Goal: Find specific page/section: Find specific page/section

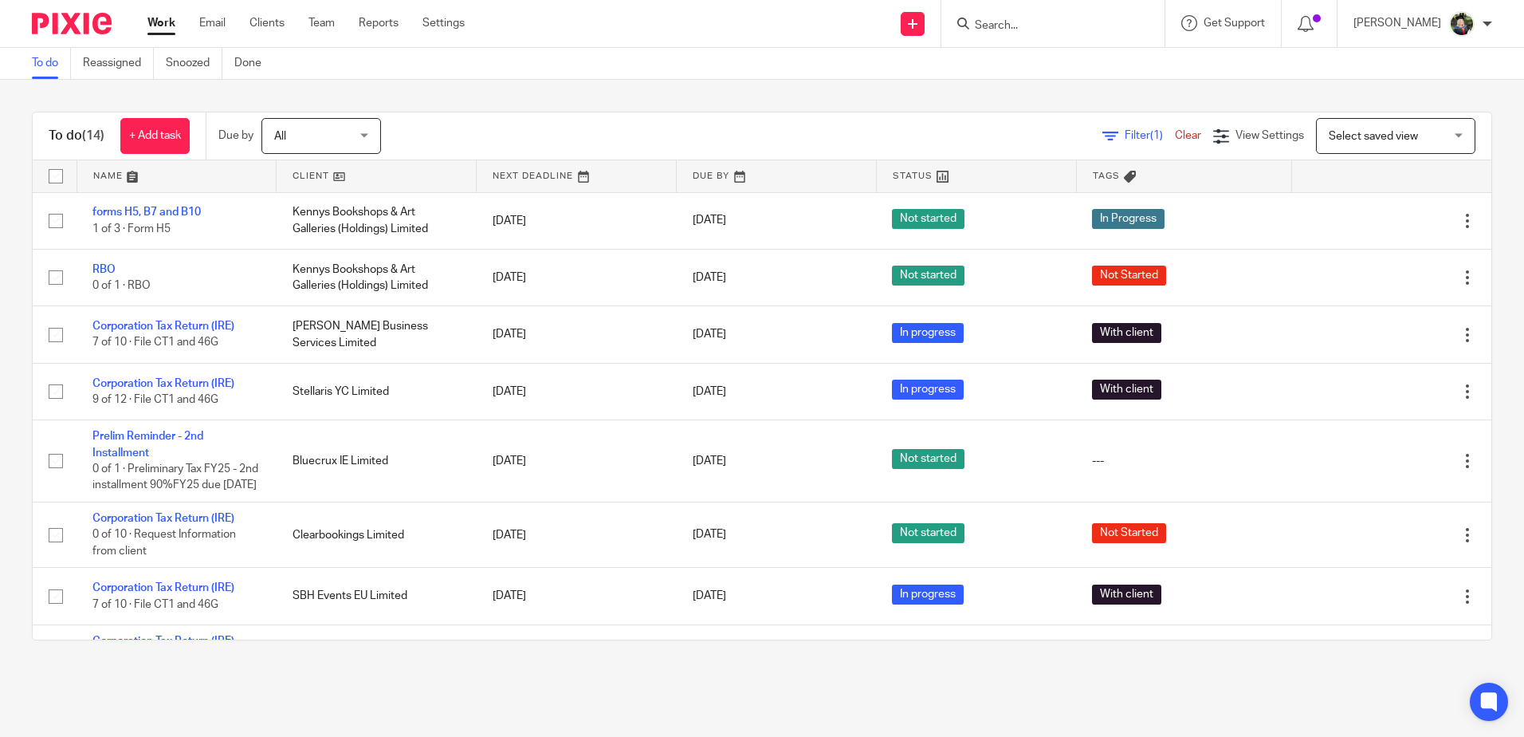
click at [1030, 20] on input "Search" at bounding box center [1044, 26] width 143 height 14
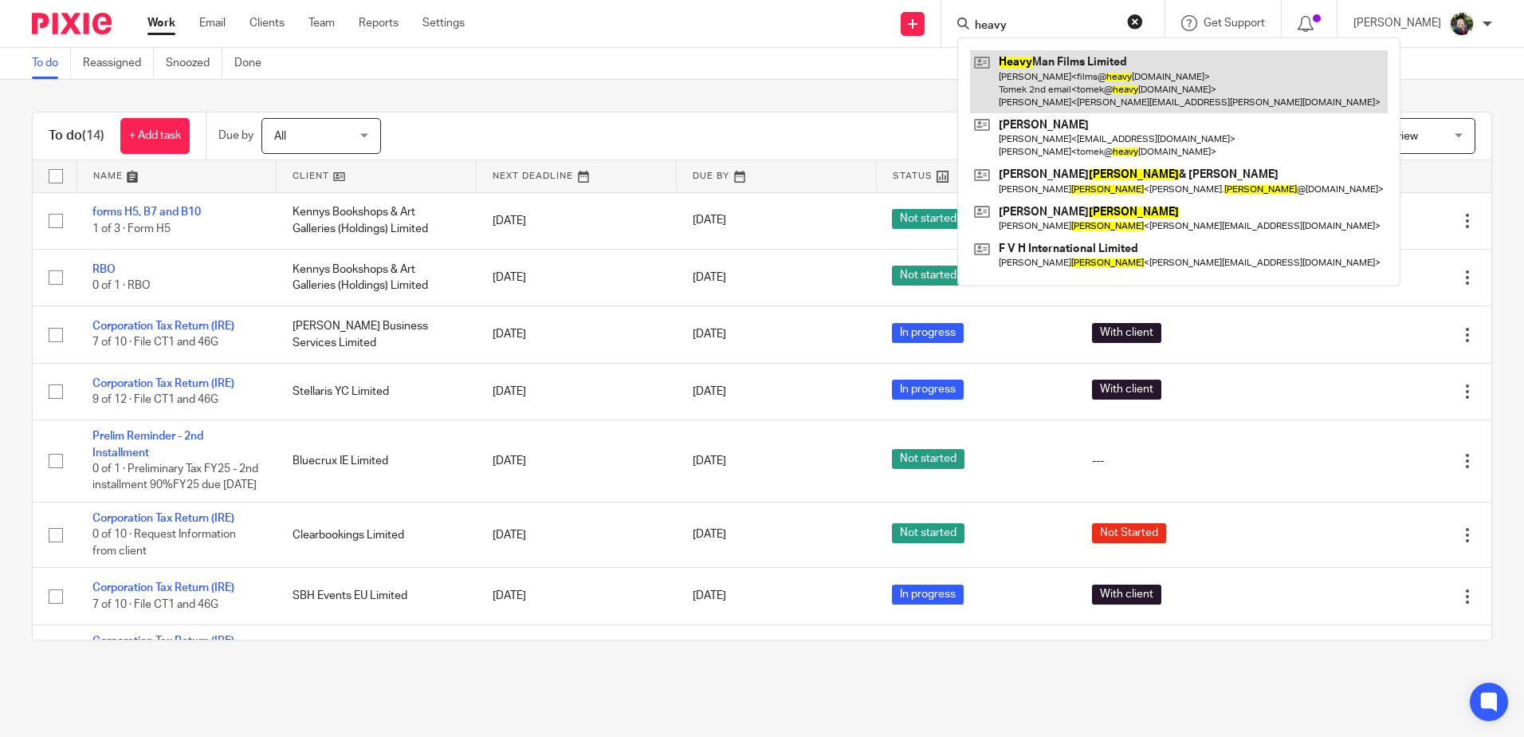
type input "heavy"
click at [1087, 104] on link at bounding box center [1179, 81] width 418 height 63
click at [1067, 67] on link at bounding box center [1179, 81] width 418 height 63
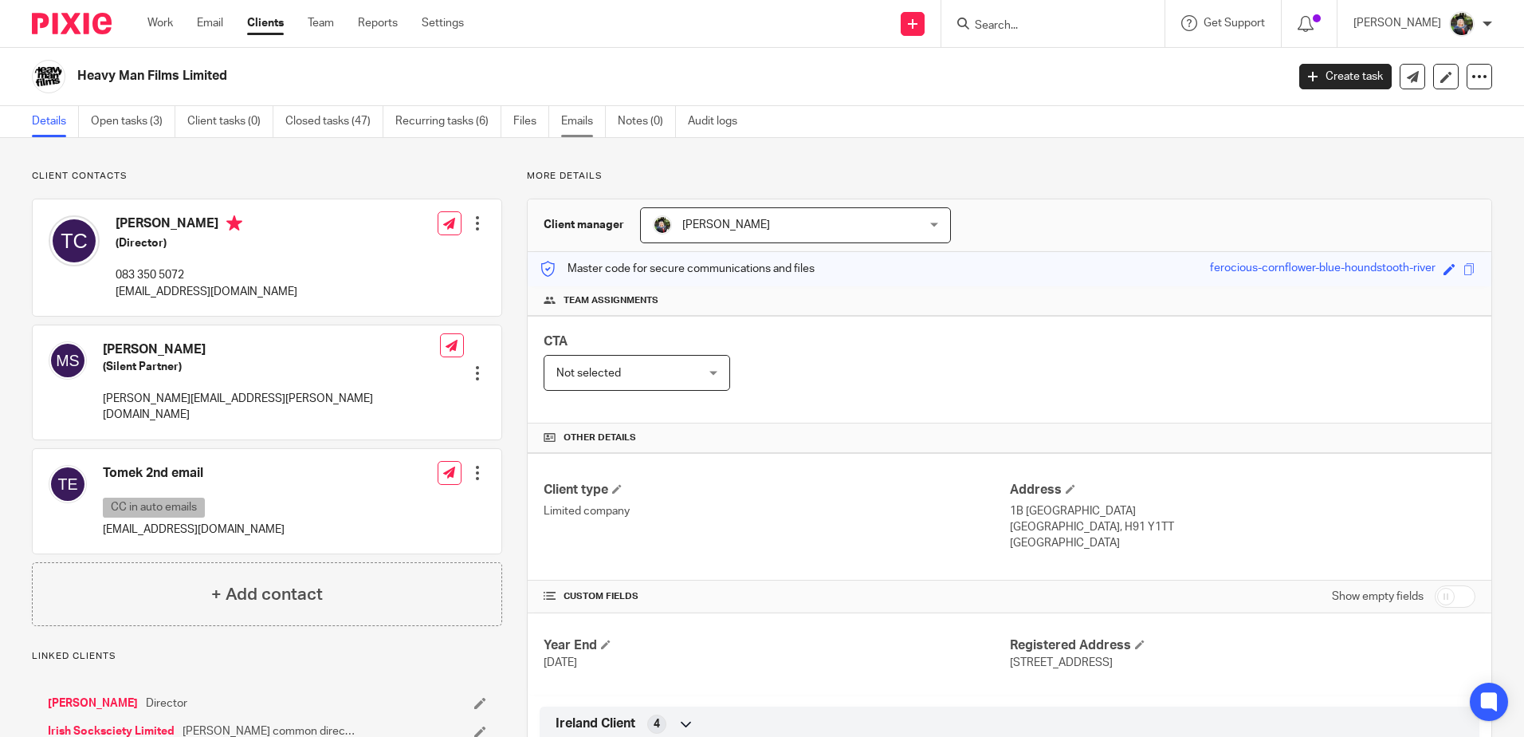
click at [590, 121] on link "Emails" at bounding box center [583, 121] width 45 height 31
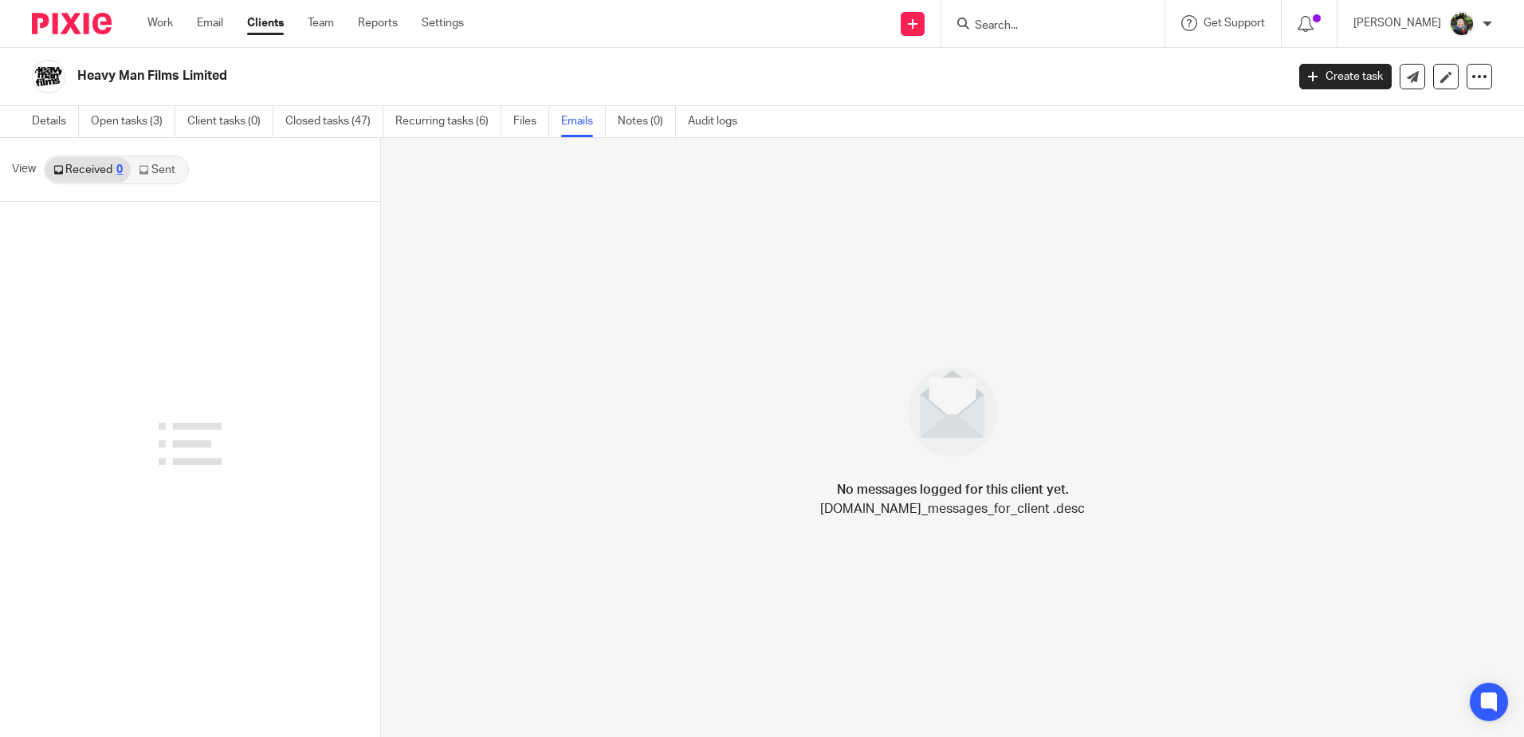
click at [164, 173] on link "Sent" at bounding box center [159, 170] width 56 height 26
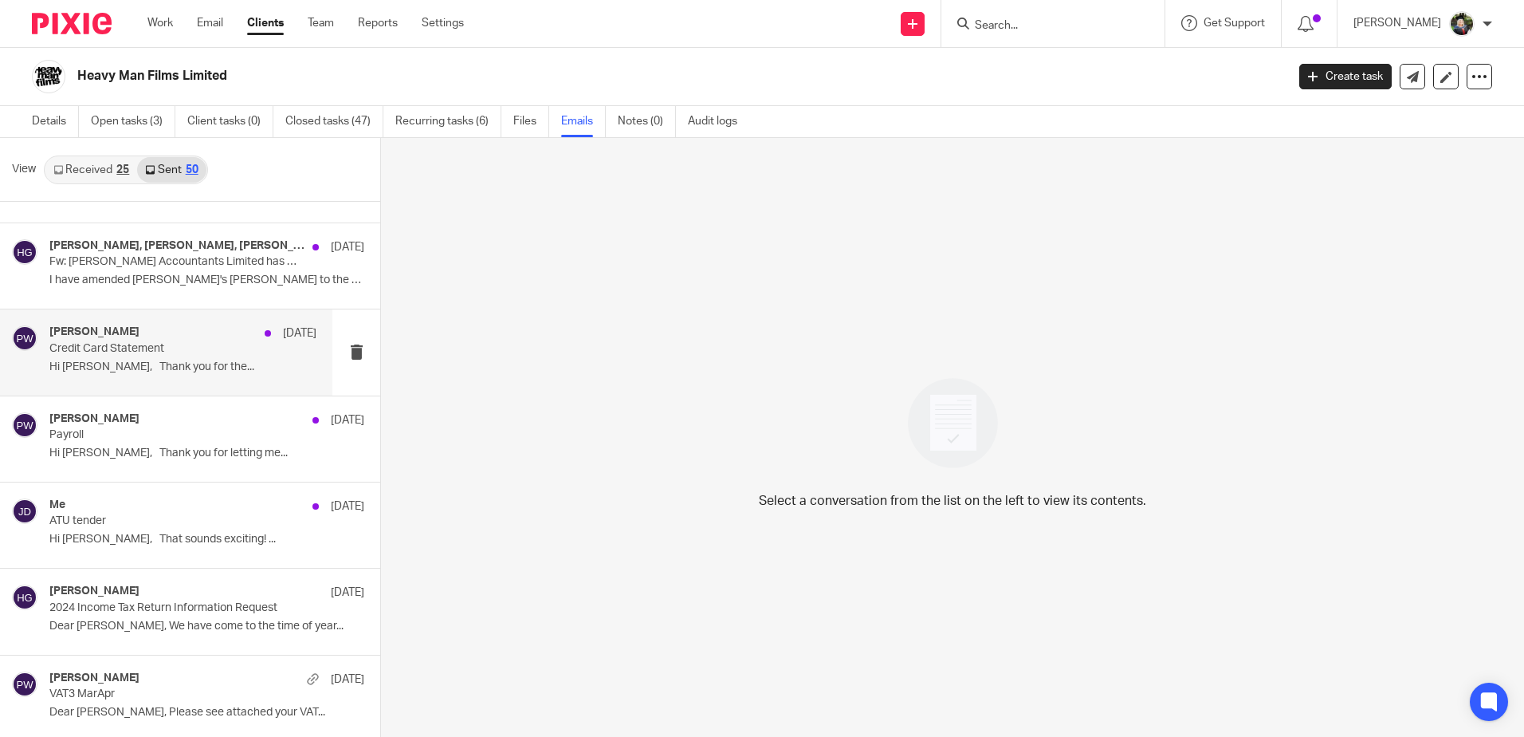
scroll to position [399, 0]
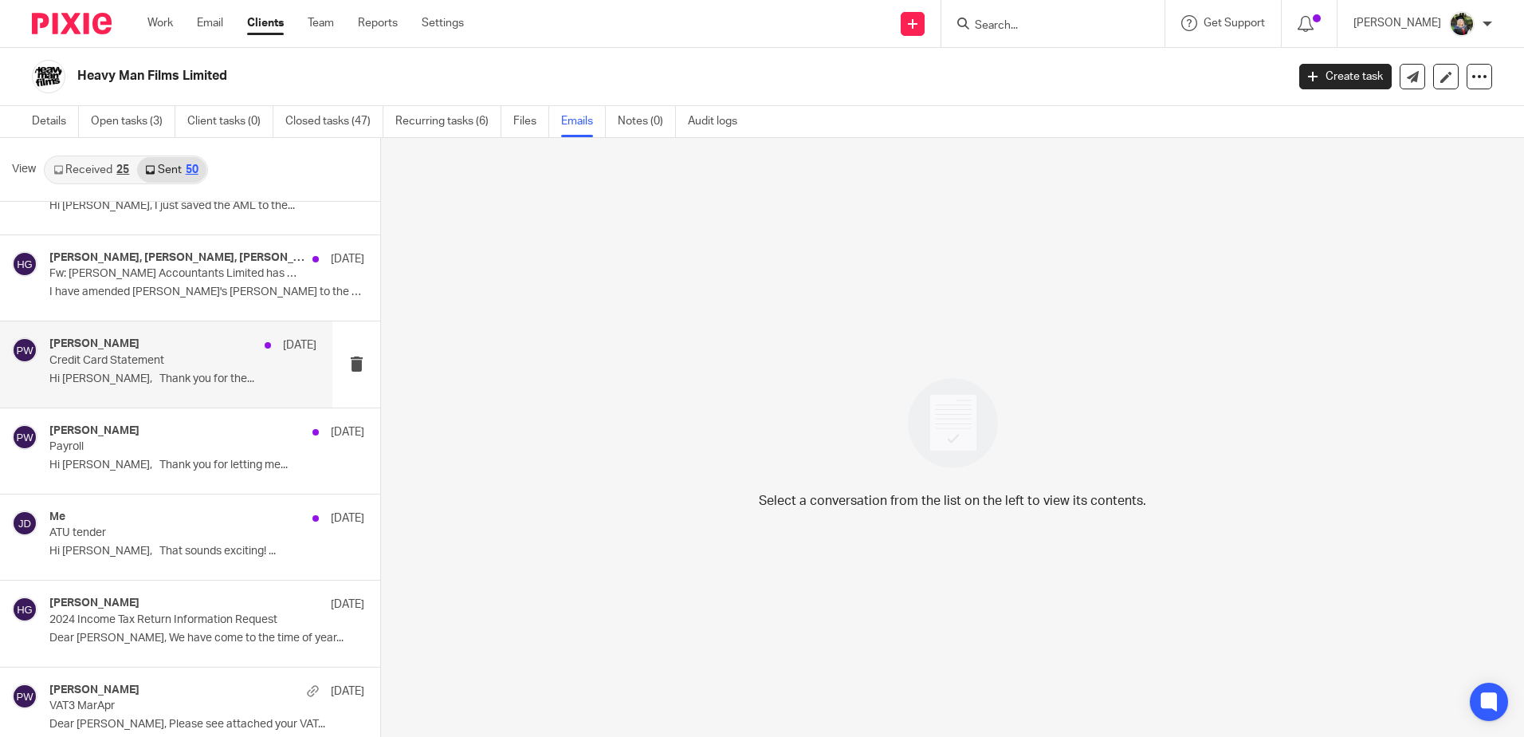
click at [174, 357] on p "Credit Card Statement" at bounding box center [156, 361] width 214 height 14
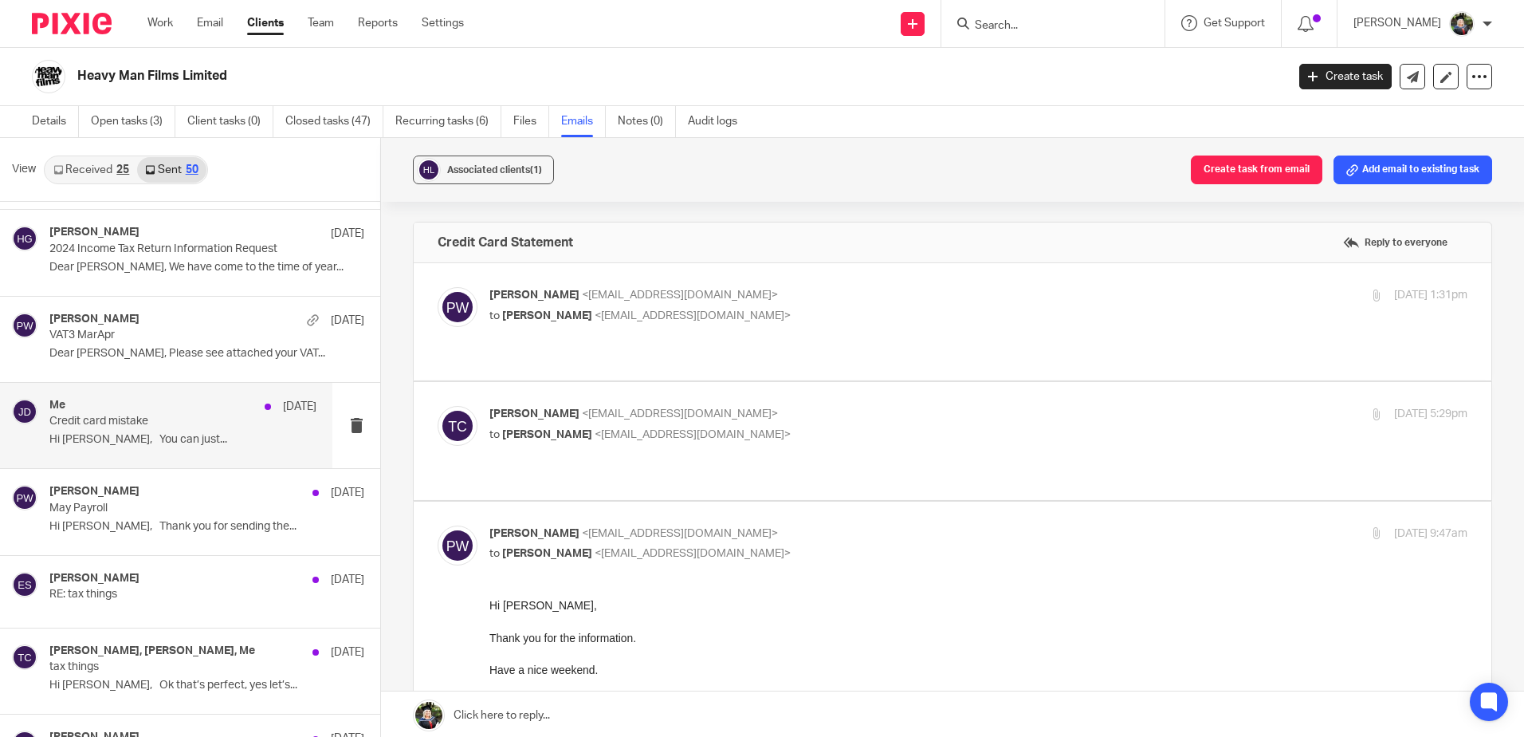
scroll to position [797, 0]
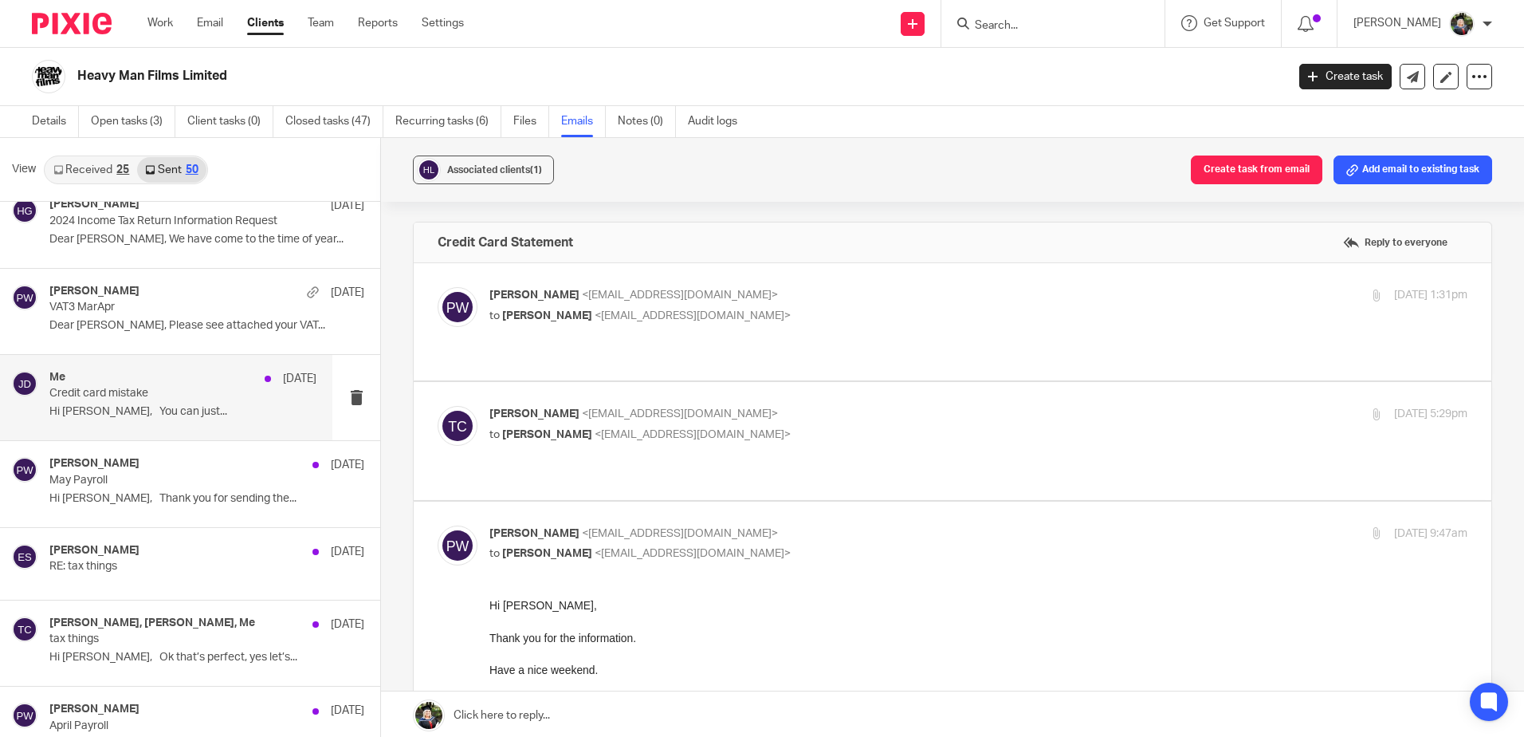
click at [213, 411] on p "Hi [PERSON_NAME], You can just..." at bounding box center [182, 412] width 267 height 14
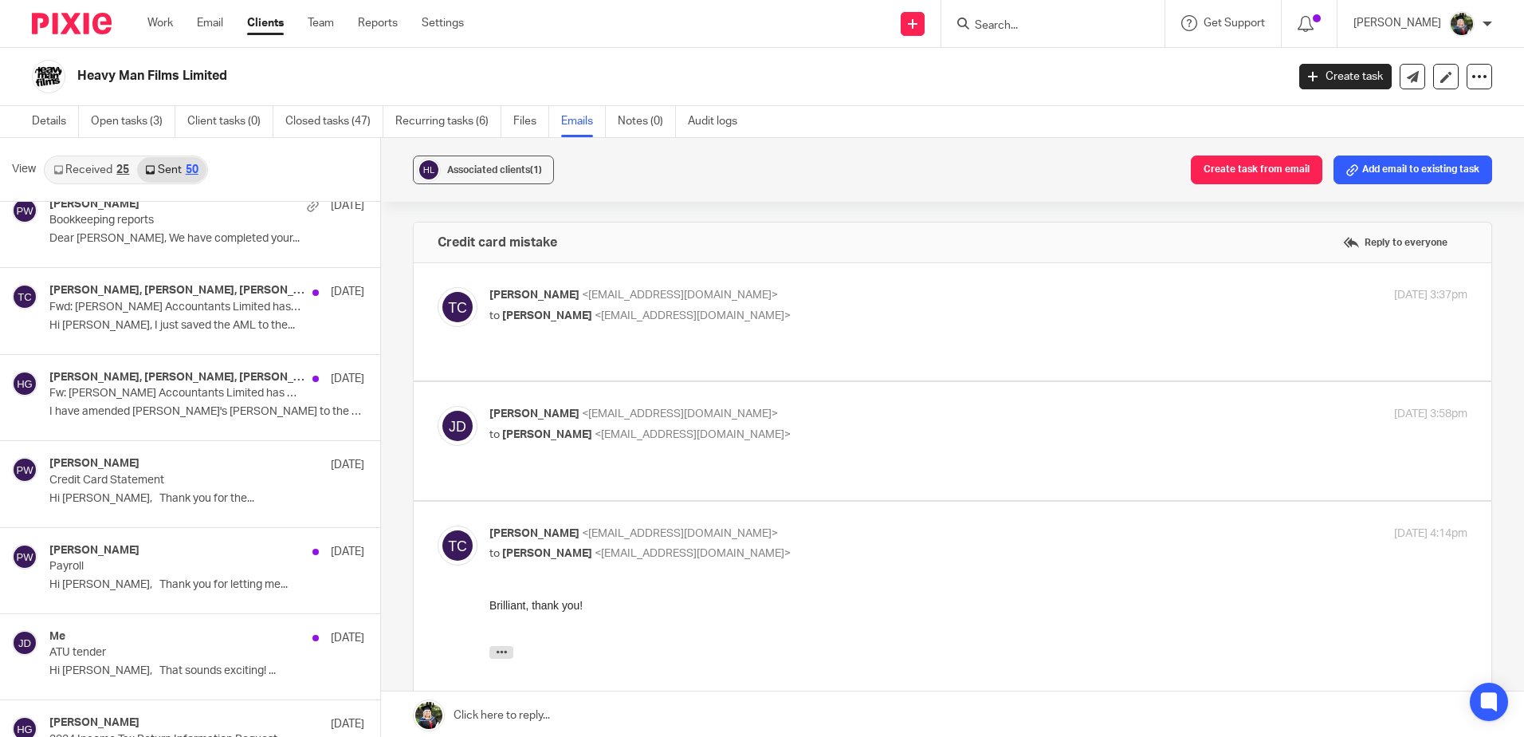
scroll to position [0, 0]
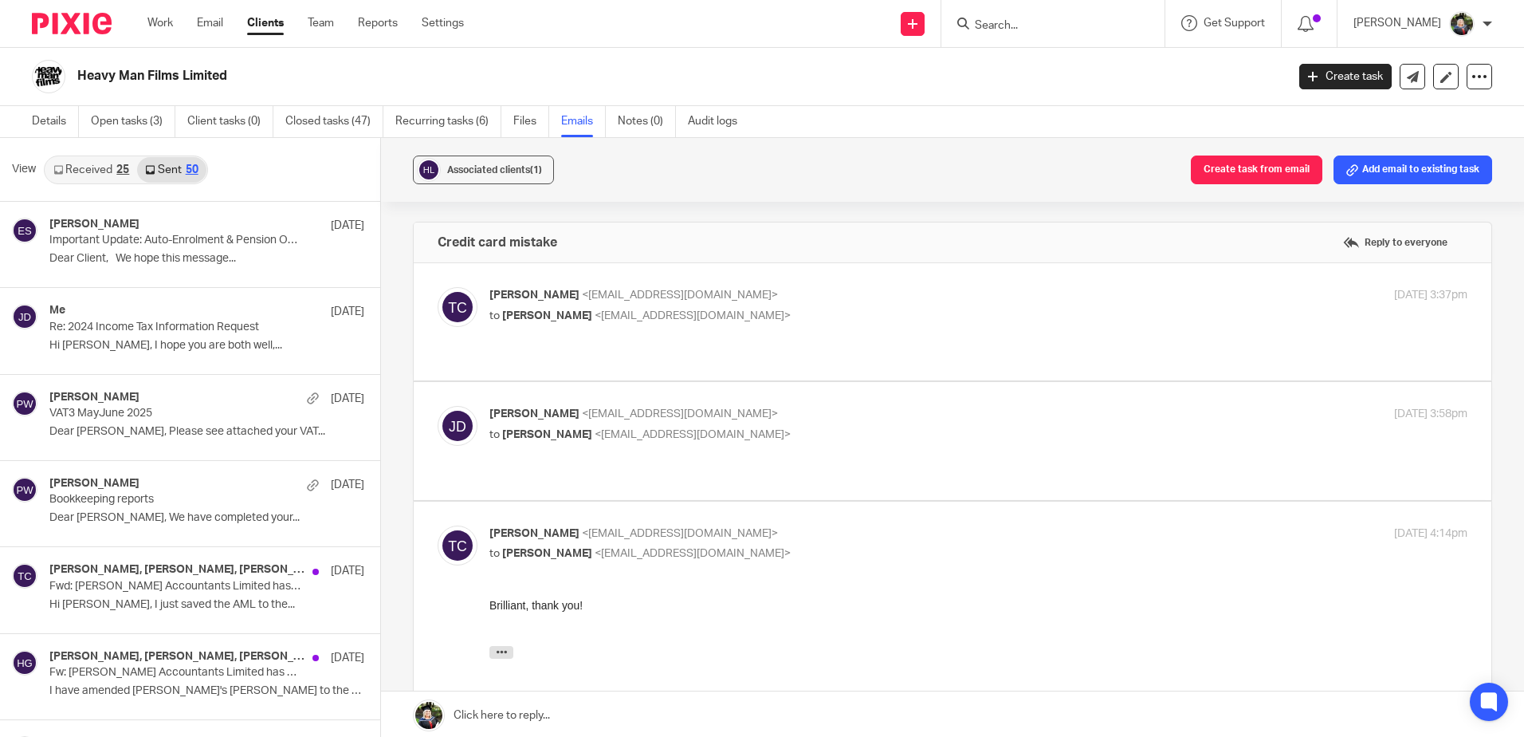
click at [97, 172] on link "Received 25" at bounding box center [91, 170] width 92 height 26
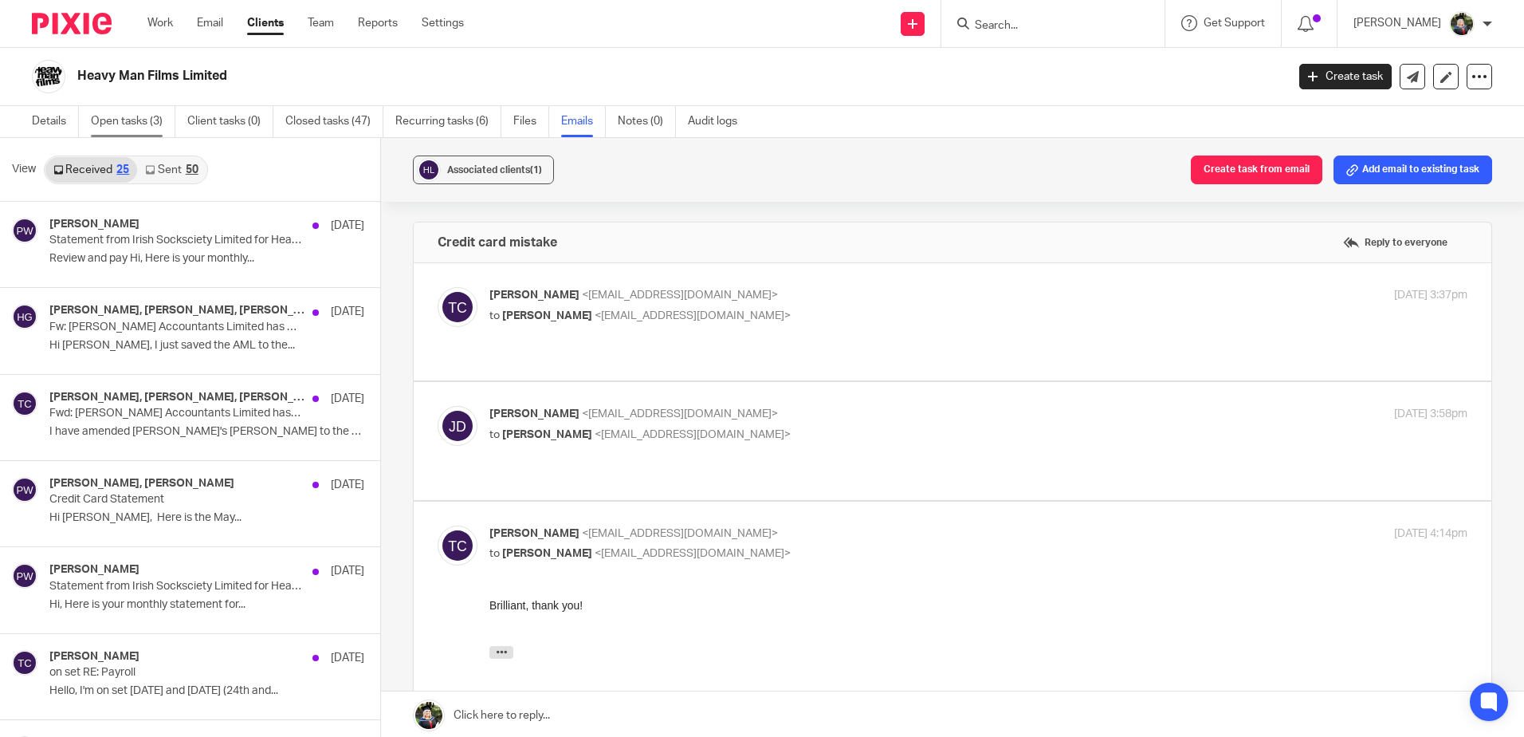
click at [127, 128] on link "Open tasks (3)" at bounding box center [133, 121] width 84 height 31
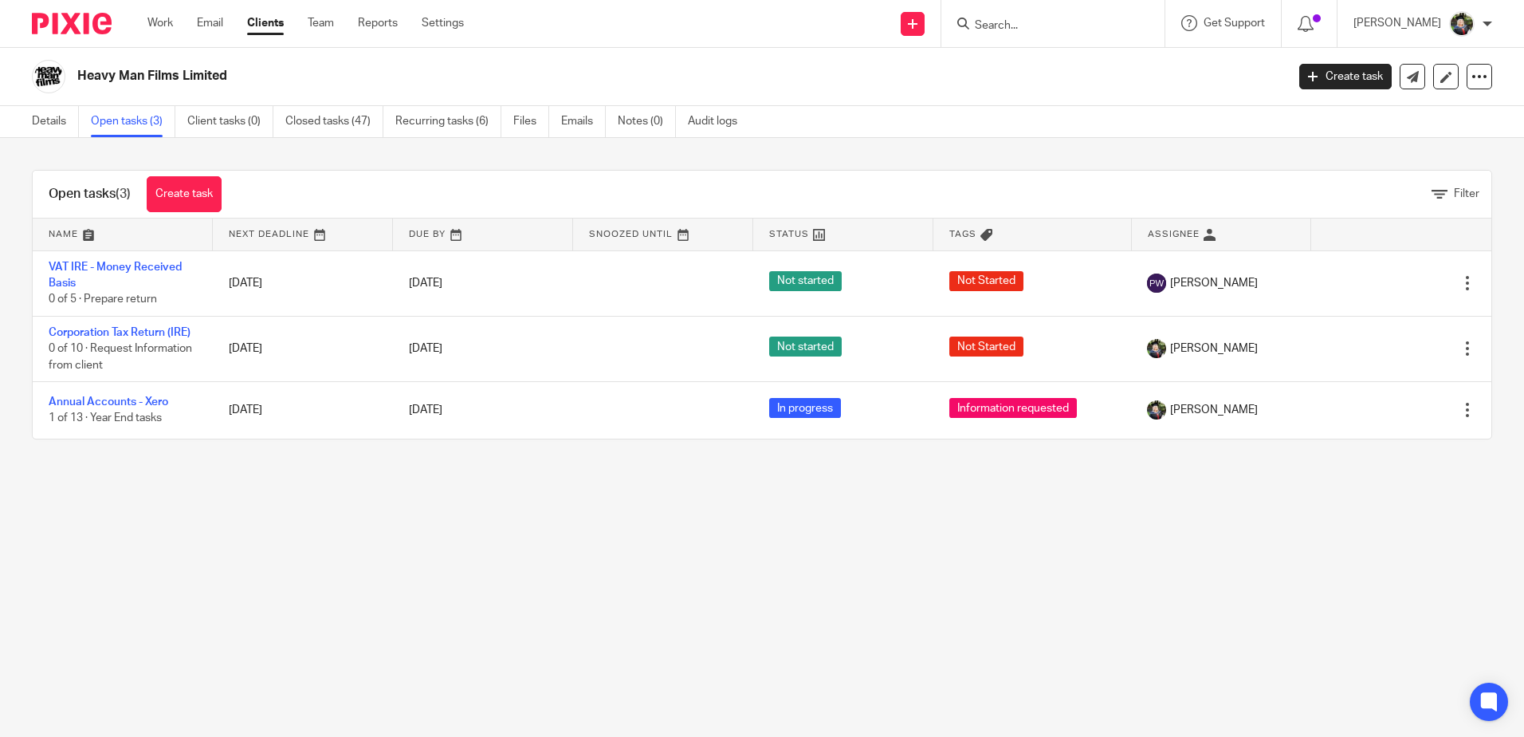
click at [836, 572] on main "Heavy Man Films Limited Create task Update from Companies House Export data Mer…" at bounding box center [762, 368] width 1524 height 737
click at [230, 507] on main "Heavy Man Films Limited Create task Update from Companies House Export data Mer…" at bounding box center [762, 368] width 1524 height 737
